Goal: Communication & Community: Answer question/provide support

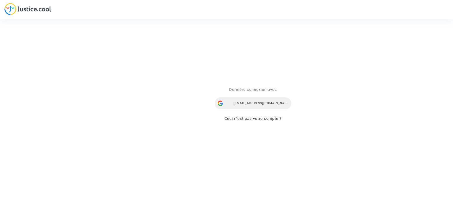
click at [254, 103] on div "[EMAIL_ADDRESS][DOMAIN_NAME]" at bounding box center [253, 103] width 77 height 12
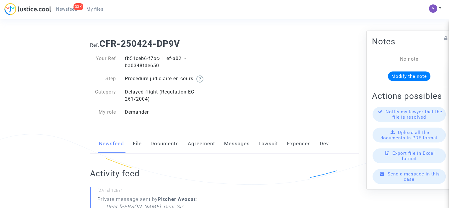
click at [405, 181] on span "Send a message in this case" at bounding box center [414, 176] width 52 height 11
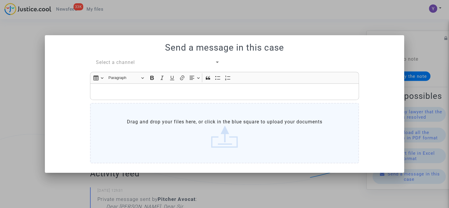
click at [138, 62] on div "Select a channel" at bounding box center [155, 62] width 119 height 7
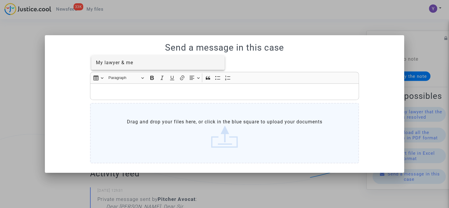
click at [122, 66] on span "My lawyer & me" at bounding box center [158, 63] width 124 height 14
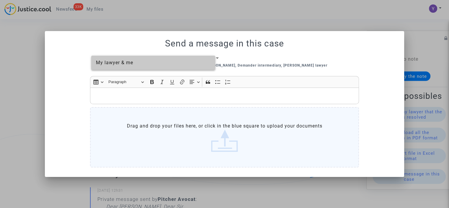
click at [127, 99] on p "Rich Text Editor, main" at bounding box center [224, 95] width 263 height 7
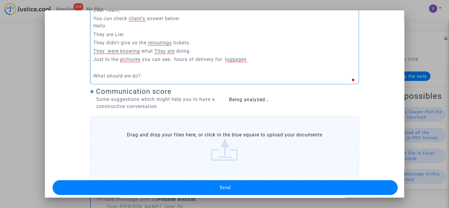
scroll to position [70, 0]
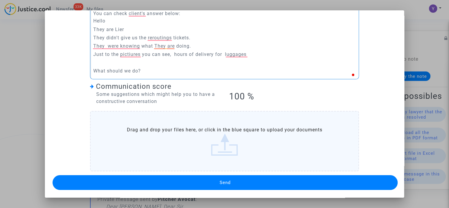
click at [207, 175] on button "Send" at bounding box center [225, 182] width 345 height 15
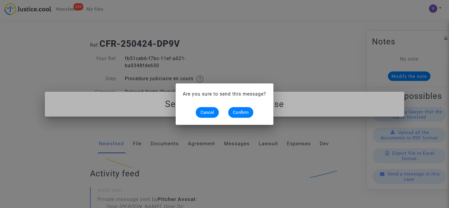
scroll to position [0, 0]
click at [242, 113] on span "Confirm" at bounding box center [241, 112] width 16 height 5
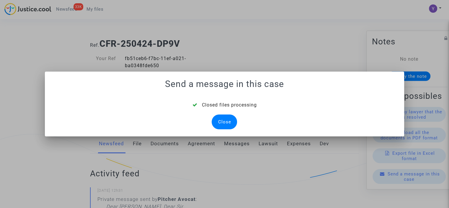
click at [223, 119] on div "Close" at bounding box center [224, 121] width 25 height 15
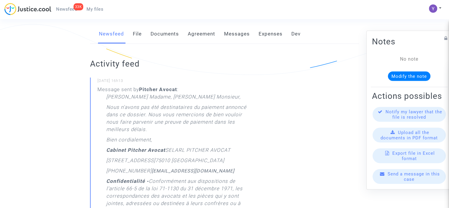
scroll to position [59, 0]
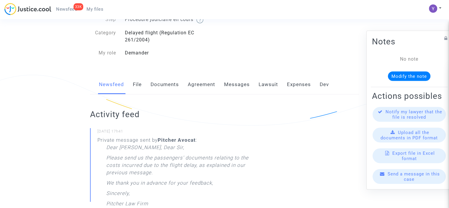
scroll to position [118, 0]
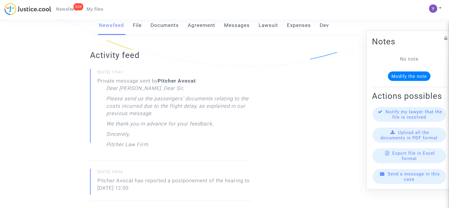
click at [396, 183] on div "Send a message in this case" at bounding box center [409, 176] width 73 height 15
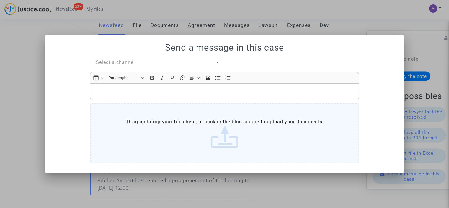
click at [128, 63] on span "Select a channel" at bounding box center [115, 62] width 39 height 6
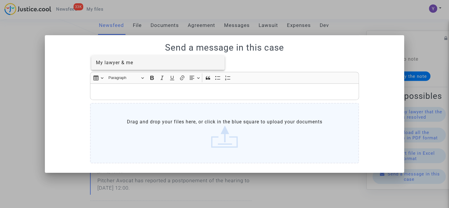
click at [132, 61] on span "My lawyer & me" at bounding box center [114, 63] width 37 height 6
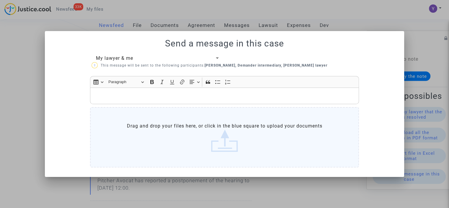
drag, startPoint x: 124, startPoint y: 98, endPoint x: 105, endPoint y: 7, distance: 92.6
click at [124, 98] on p "Rich Text Editor, main" at bounding box center [224, 95] width 263 height 7
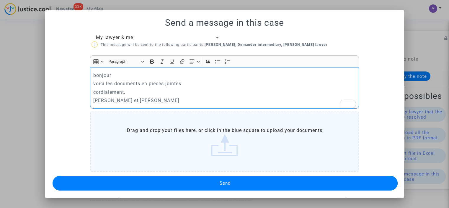
click at [179, 144] on label "Drag and drop your files here, or click in the blue square to upload your docum…" at bounding box center [224, 141] width 269 height 60
click at [0, 0] on input "Drag and drop your files here, or click in the blue square to upload your docum…" at bounding box center [0, 0] width 0 height 0
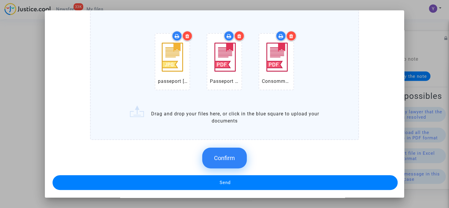
scroll to position [130, 0]
click at [218, 154] on span "Confirm" at bounding box center [224, 157] width 21 height 7
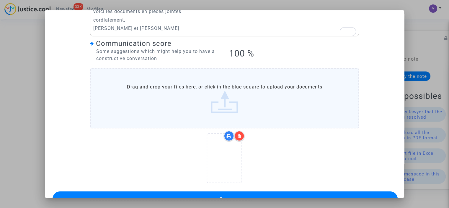
scroll to position [88, 0]
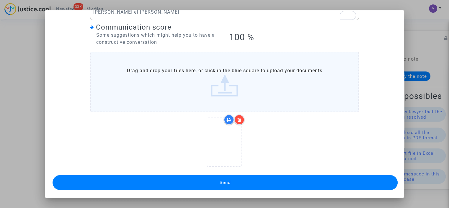
click at [278, 95] on label "Drag and drop your files here, or click in the blue square to upload your docum…" at bounding box center [224, 82] width 269 height 60
click at [0, 0] on input "Drag and drop your files here, or click in the blue square to upload your docum…" at bounding box center [0, 0] width 0 height 0
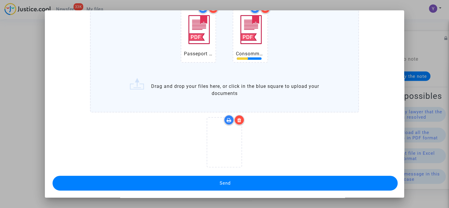
scroll to position [0, 0]
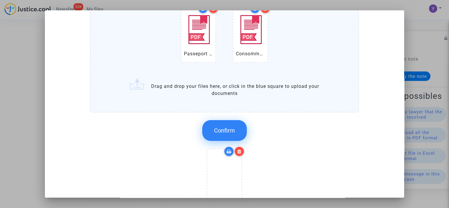
click at [226, 127] on span "Confirm" at bounding box center [224, 130] width 21 height 7
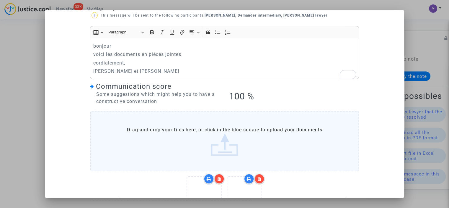
click at [231, 151] on label "Drag and drop your files here, or click in the blue square to upload your docum…" at bounding box center [224, 141] width 269 height 60
click at [0, 0] on input "Drag and drop your files here, or click in the blue square to upload your docum…" at bounding box center [0, 0] width 0 height 0
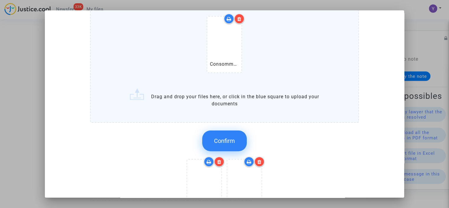
click at [224, 138] on span "Confirm" at bounding box center [224, 140] width 21 height 7
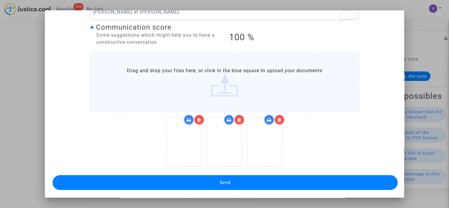
click at [248, 182] on button "Send" at bounding box center [225, 182] width 345 height 15
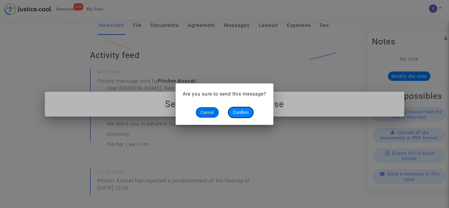
click at [240, 113] on span "Confirm" at bounding box center [241, 112] width 16 height 5
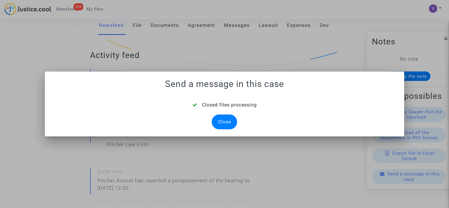
click at [226, 122] on div "Close" at bounding box center [224, 121] width 25 height 15
